Goal: Information Seeking & Learning: Learn about a topic

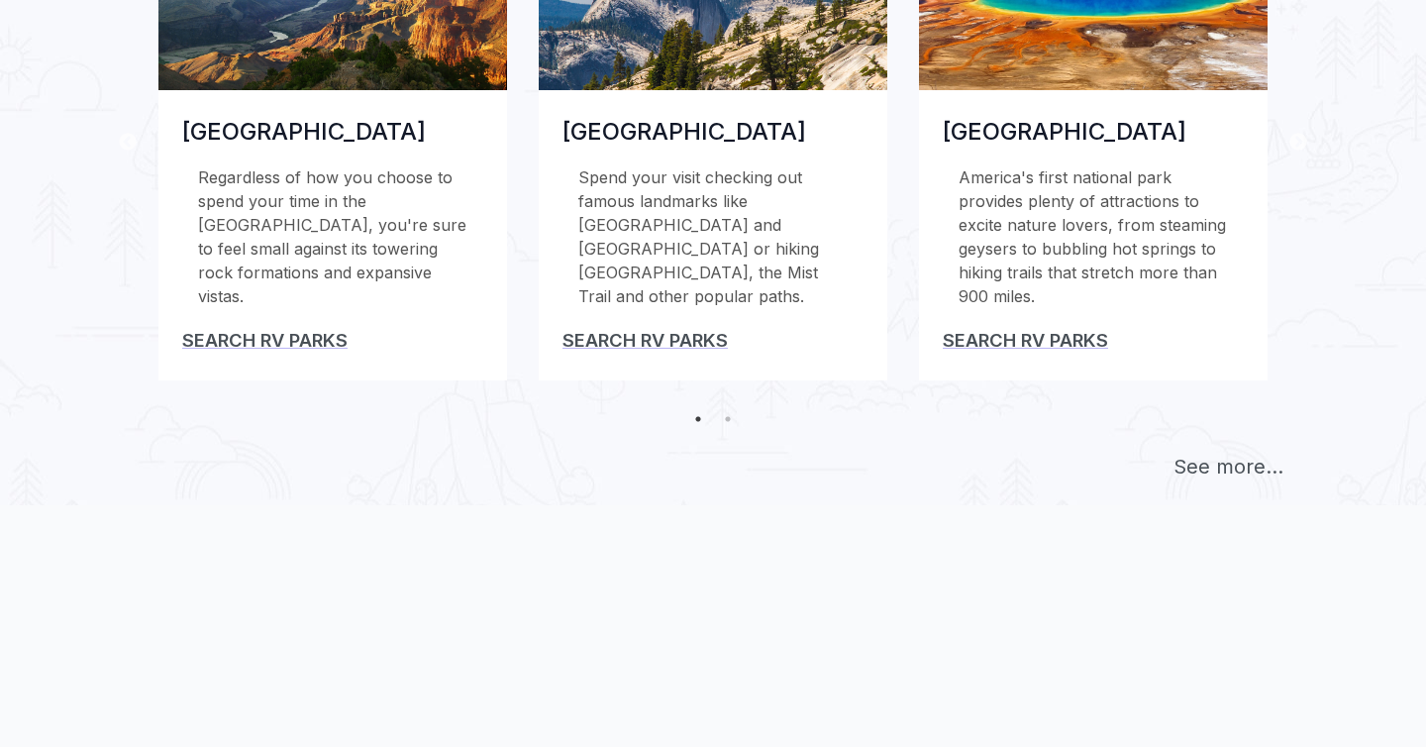
scroll to position [908, 0]
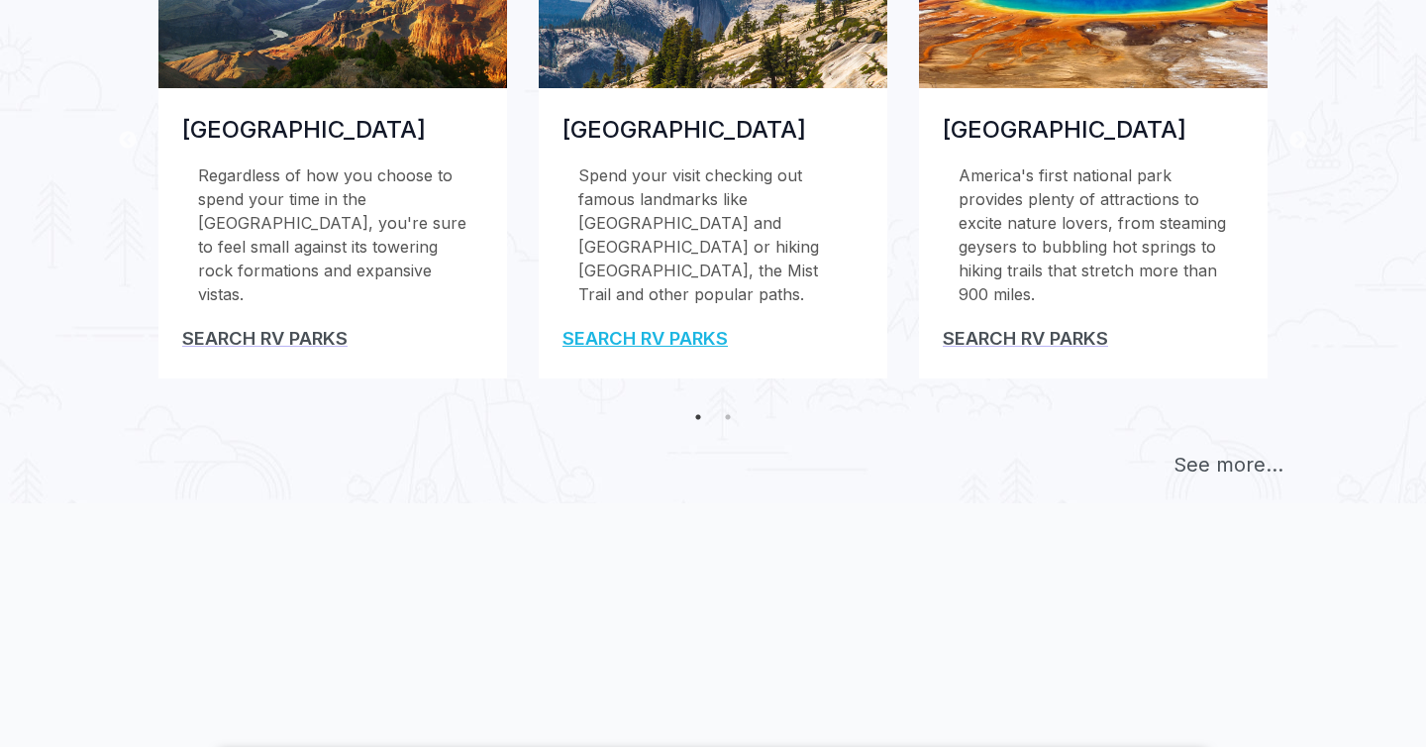
click at [656, 327] on link "Search RV Parks" at bounding box center [644, 338] width 165 height 22
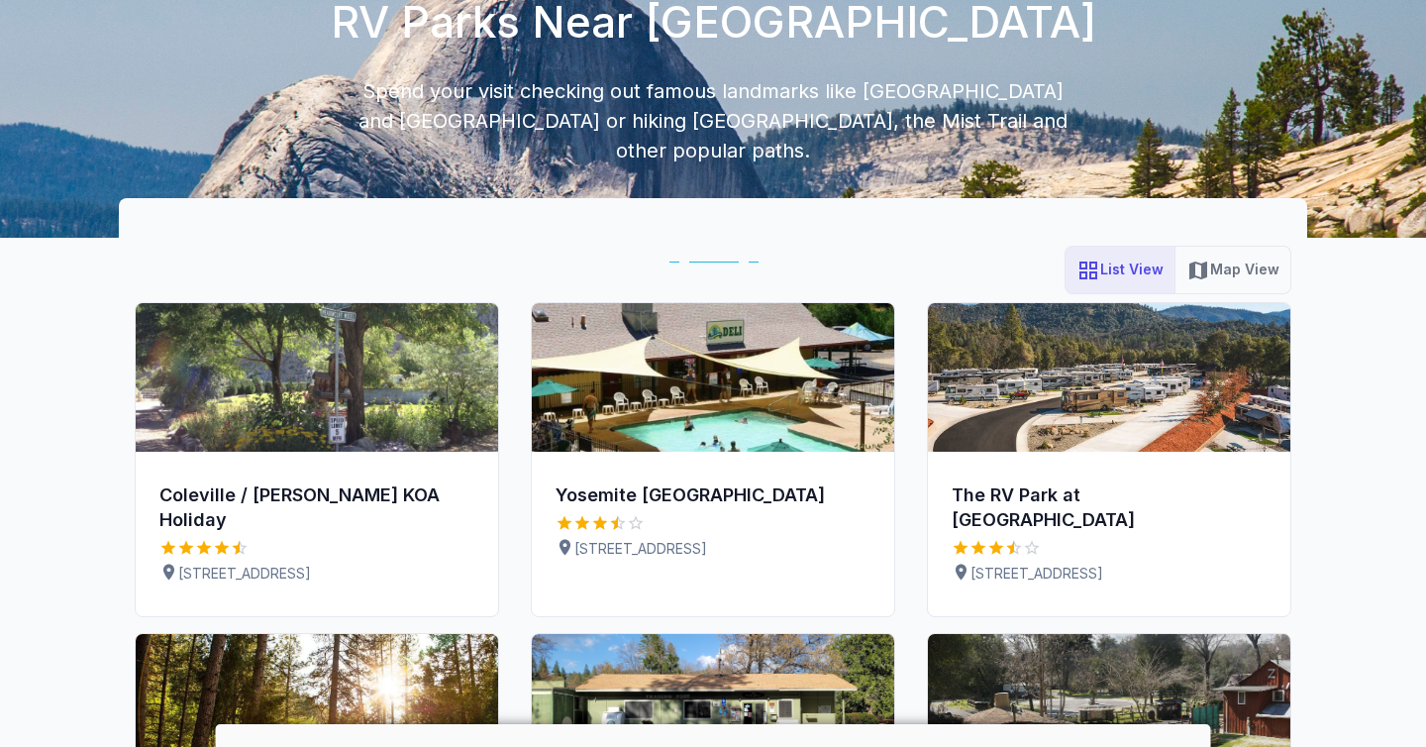
scroll to position [167, 0]
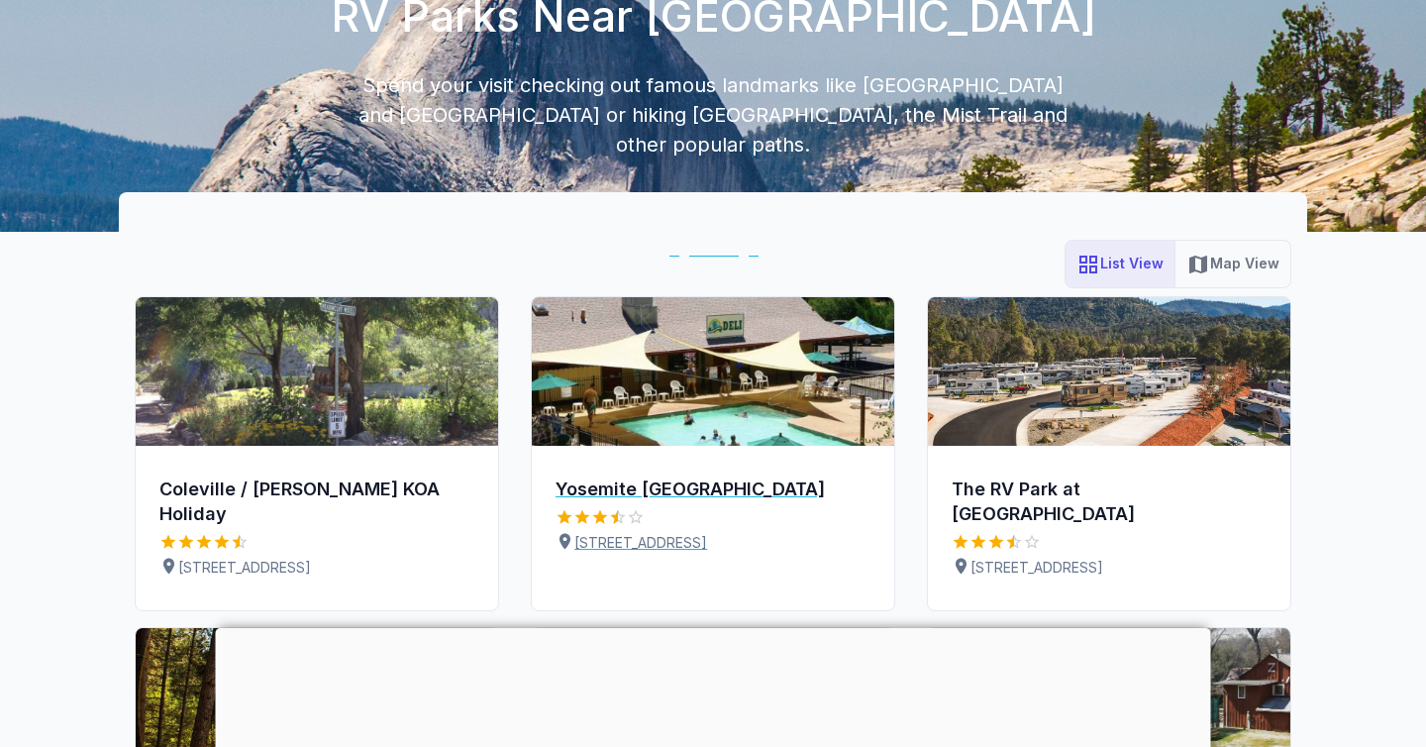
click at [702, 379] on img at bounding box center [713, 371] width 362 height 149
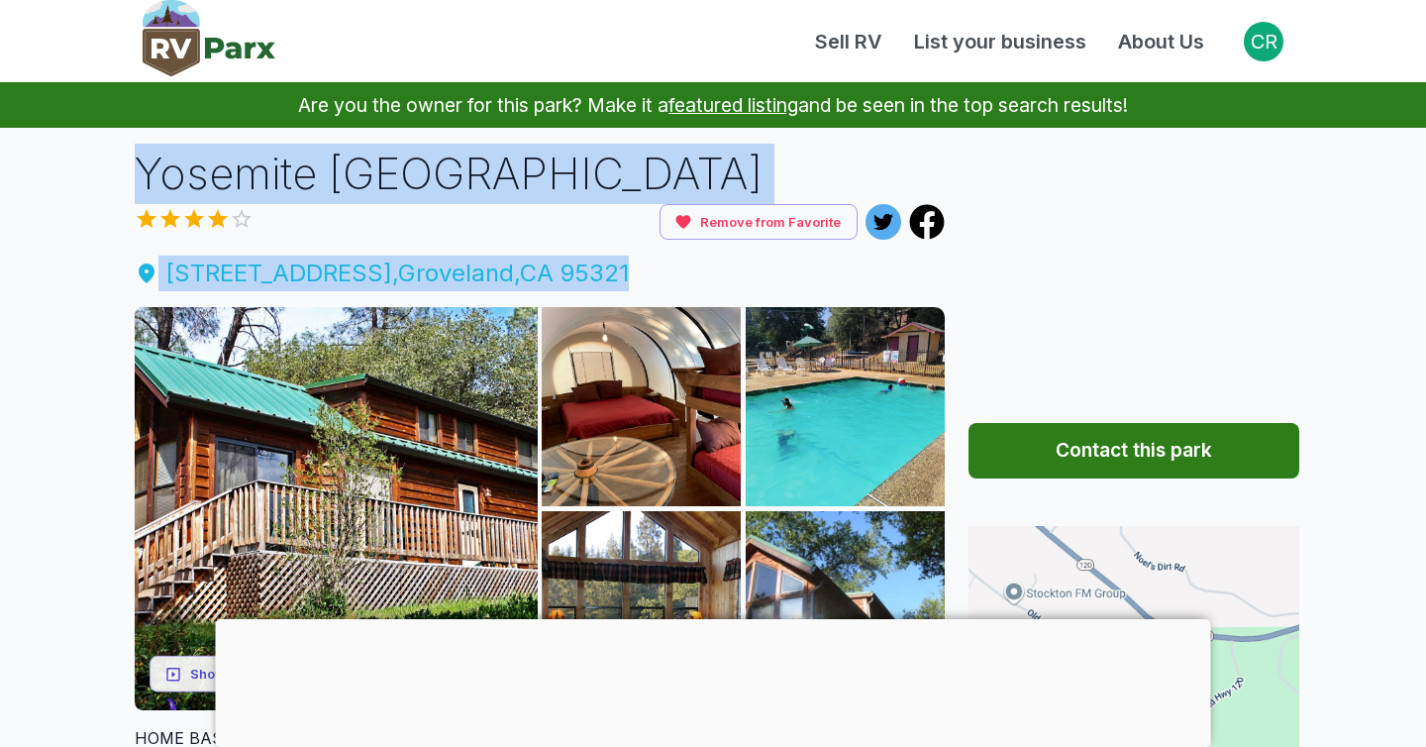
drag, startPoint x: 100, startPoint y: 180, endPoint x: 634, endPoint y: 270, distance: 541.3
copy div "Yosemite Pines RV Resort Remove from Favorite 20450 Old Hwy 120 , Groveland , C…"
